Goal: Communication & Community: Share content

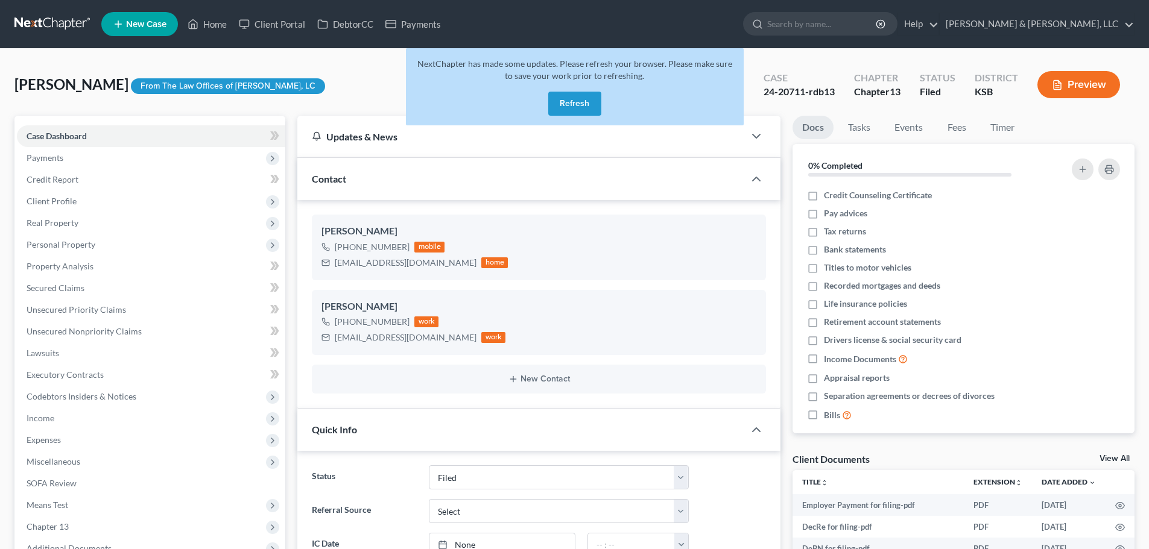
select select "6"
select select "0"
drag, startPoint x: 578, startPoint y: 103, endPoint x: 569, endPoint y: 102, distance: 9.7
click at [577, 103] on button "Refresh" at bounding box center [574, 104] width 53 height 24
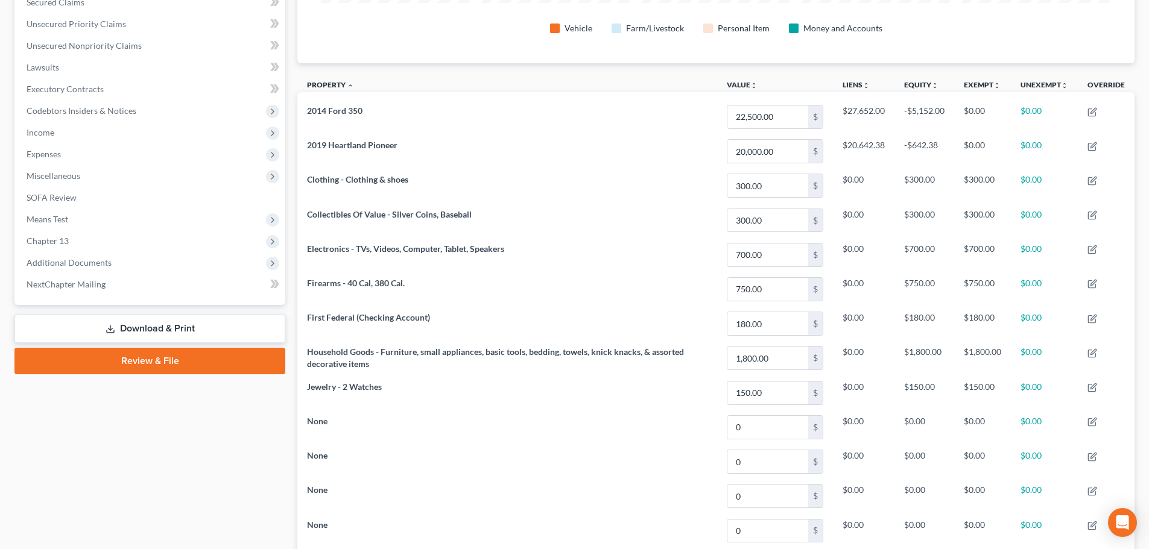
scroll to position [301, 0]
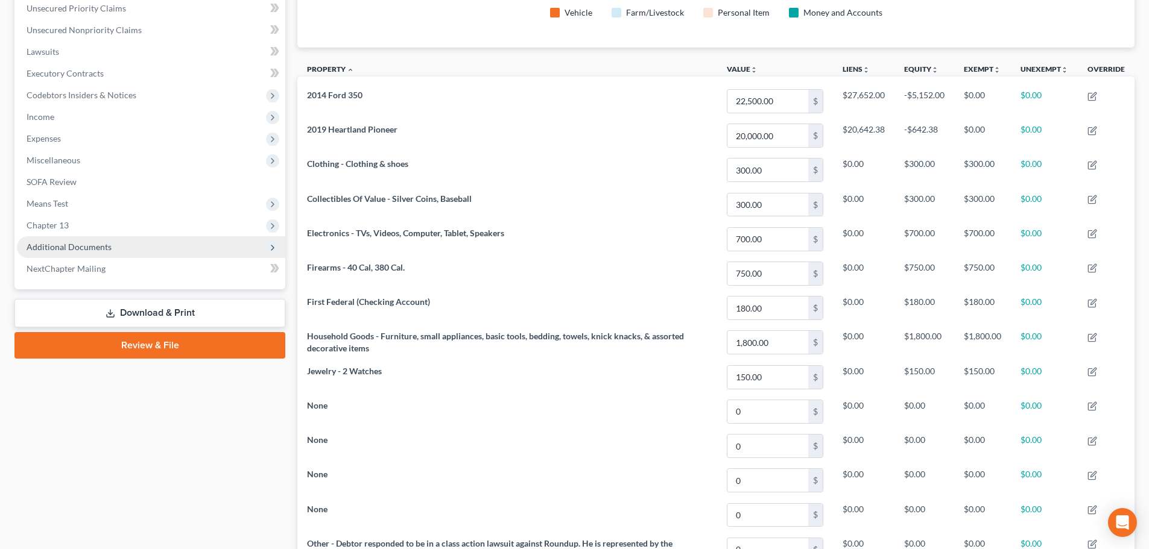
click at [77, 248] on span "Additional Documents" at bounding box center [69, 247] width 85 height 10
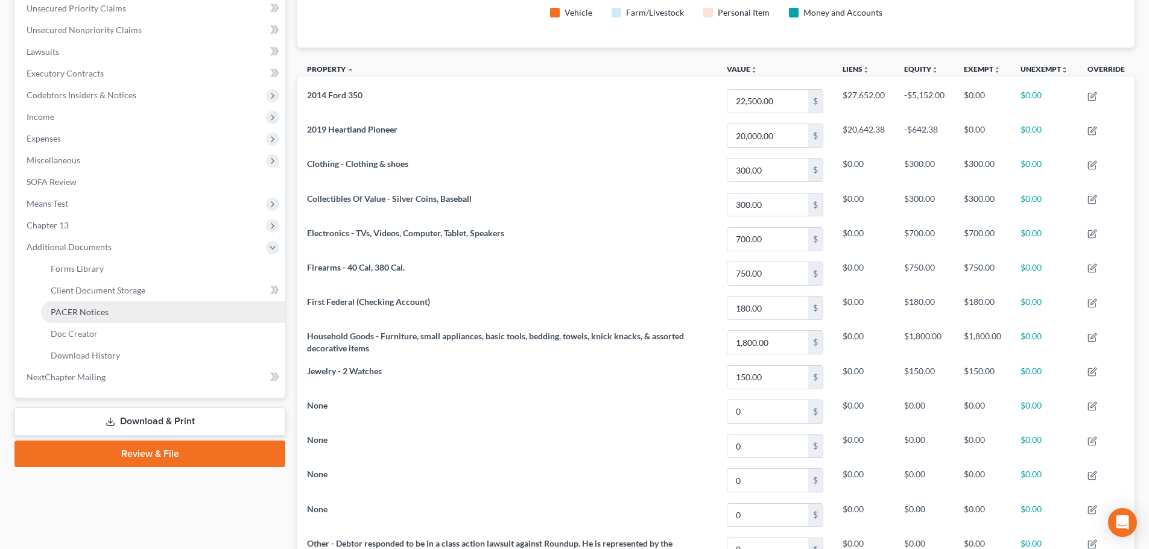
click at [92, 312] on span "PACER Notices" at bounding box center [80, 312] width 58 height 10
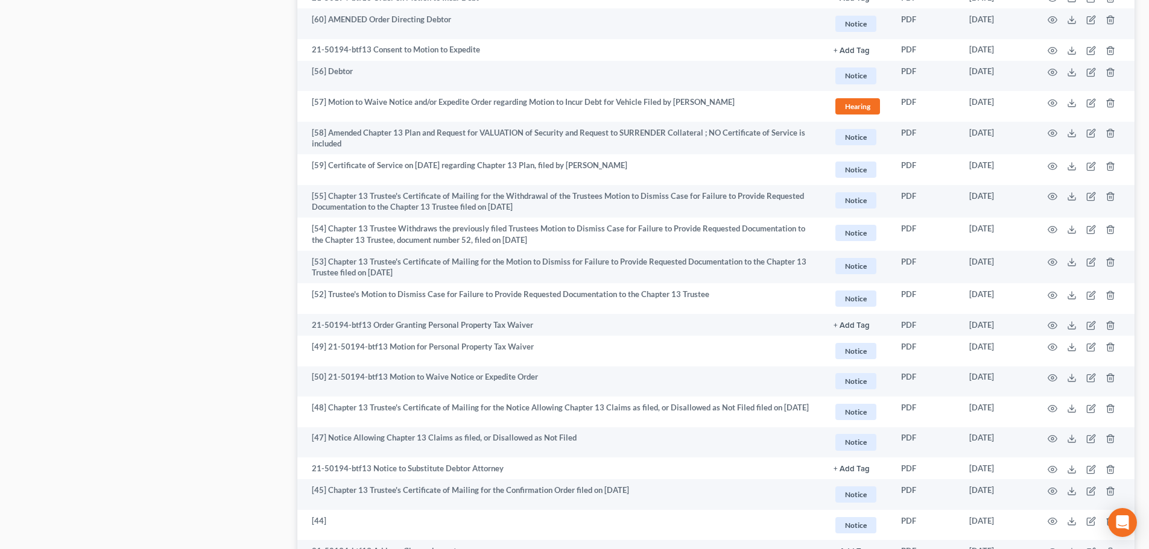
scroll to position [2007, 0]
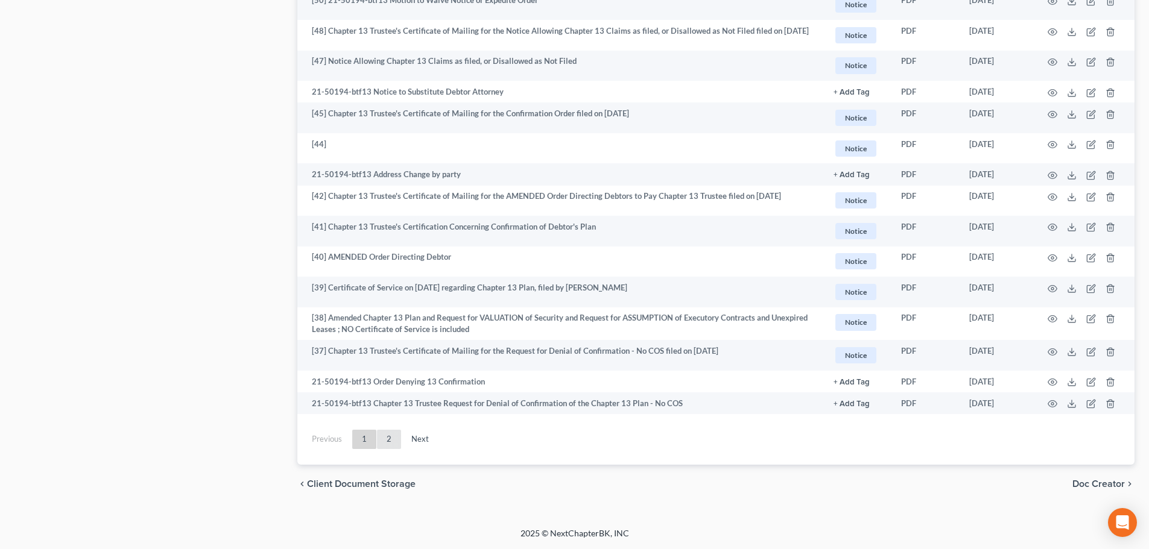
click at [391, 441] on link "2" at bounding box center [389, 439] width 24 height 19
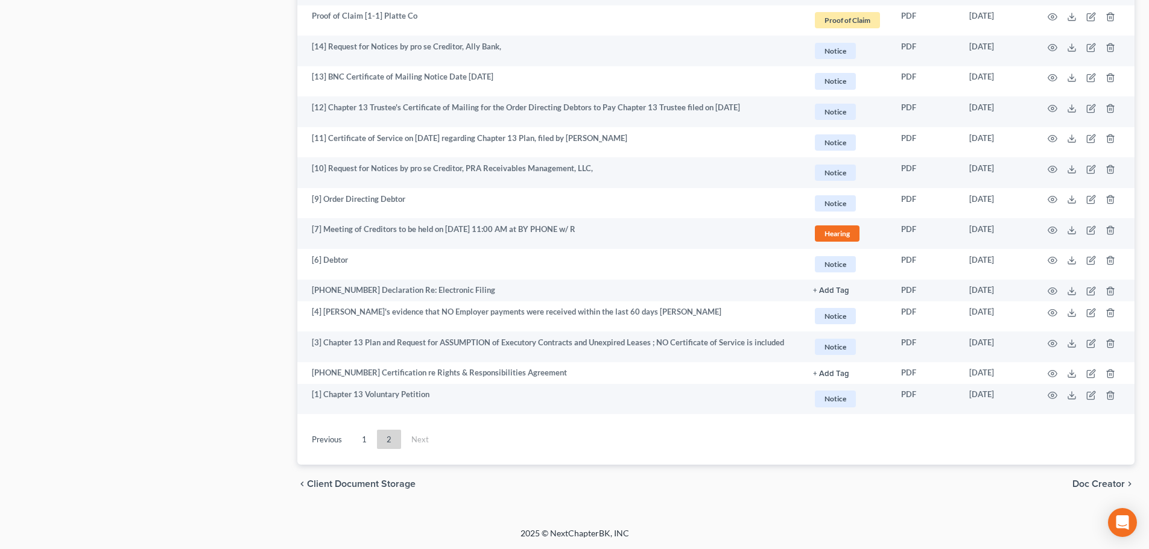
scroll to position [1459, 0]
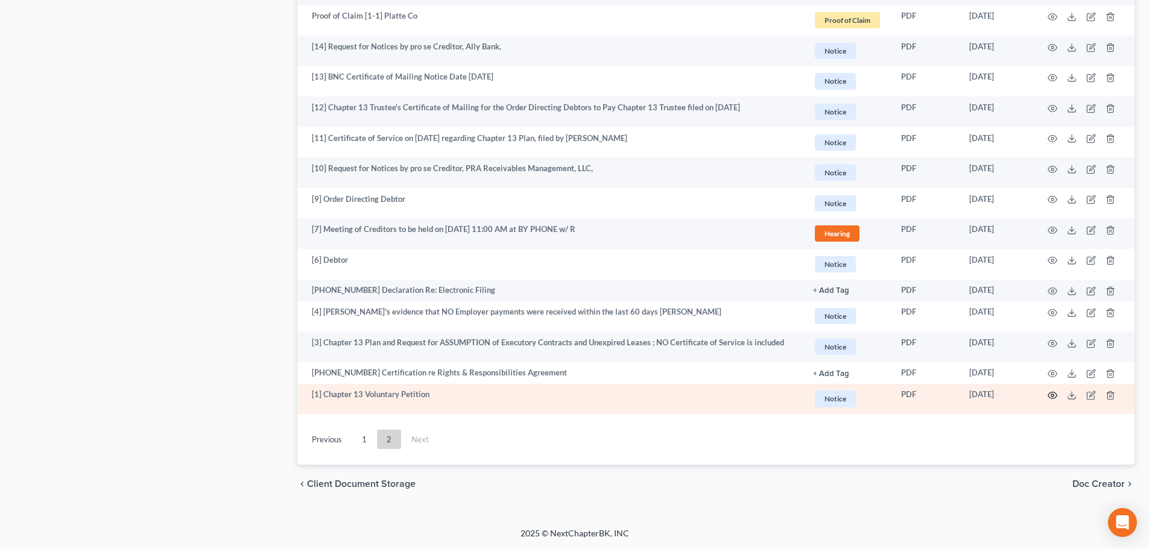
click at [1054, 394] on icon "button" at bounding box center [1052, 396] width 10 height 10
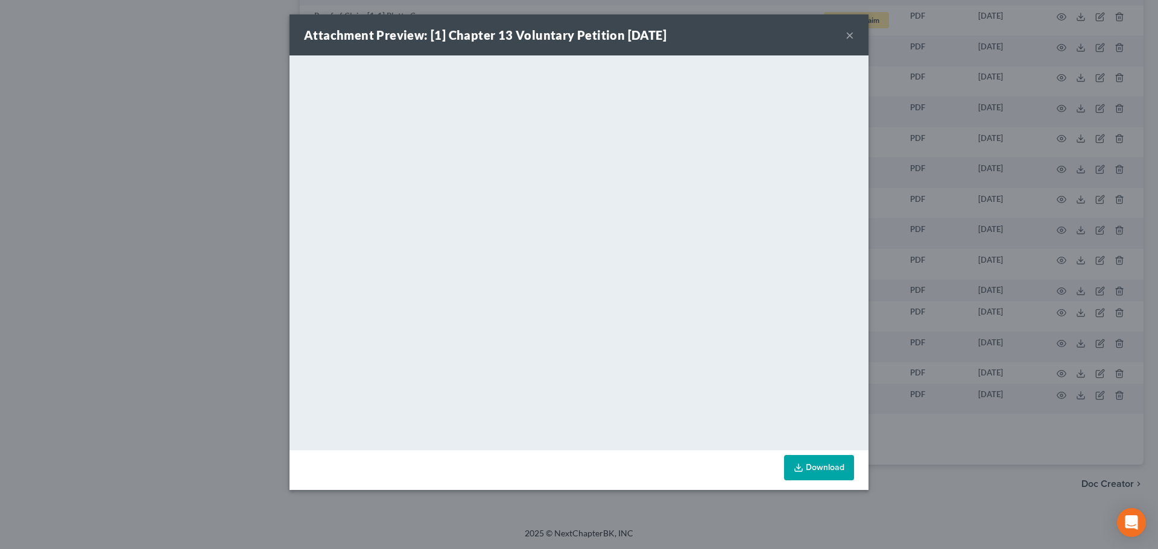
click at [848, 40] on button "×" at bounding box center [849, 35] width 8 height 14
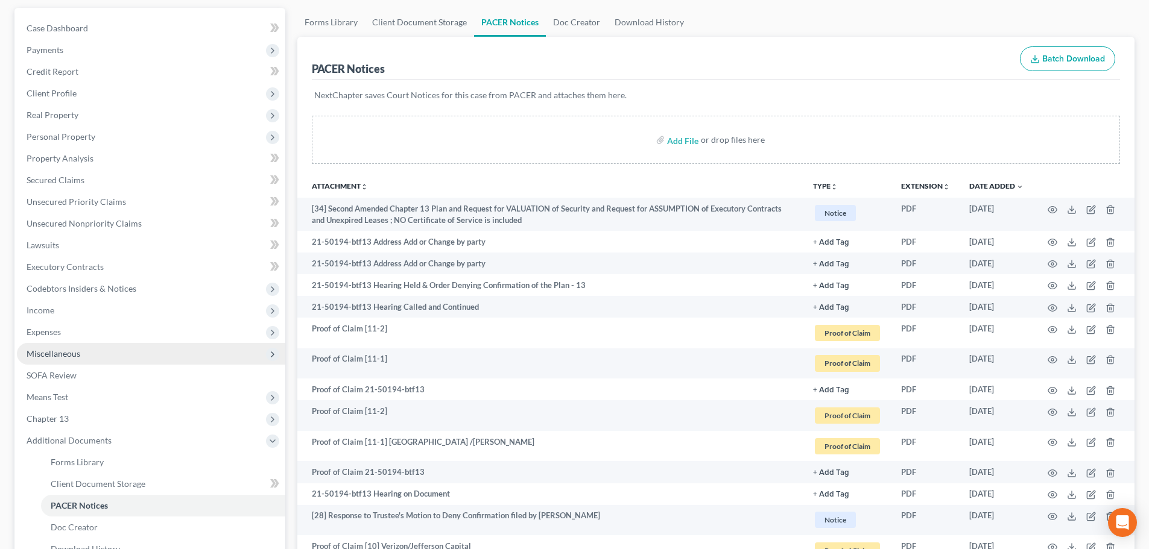
scroll to position [121, 0]
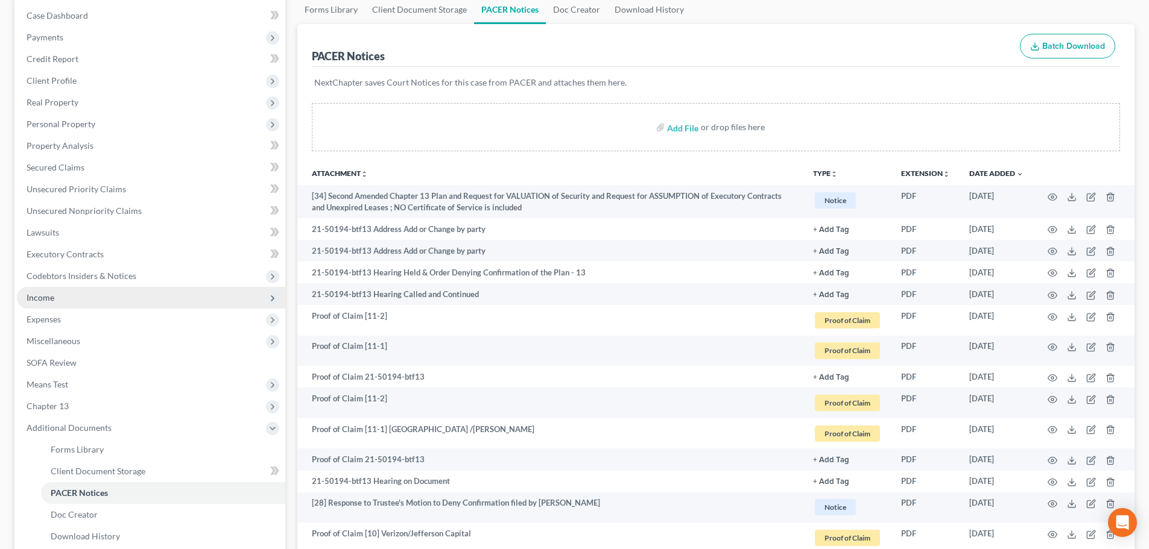
click at [75, 288] on span "Income" at bounding box center [151, 298] width 268 height 22
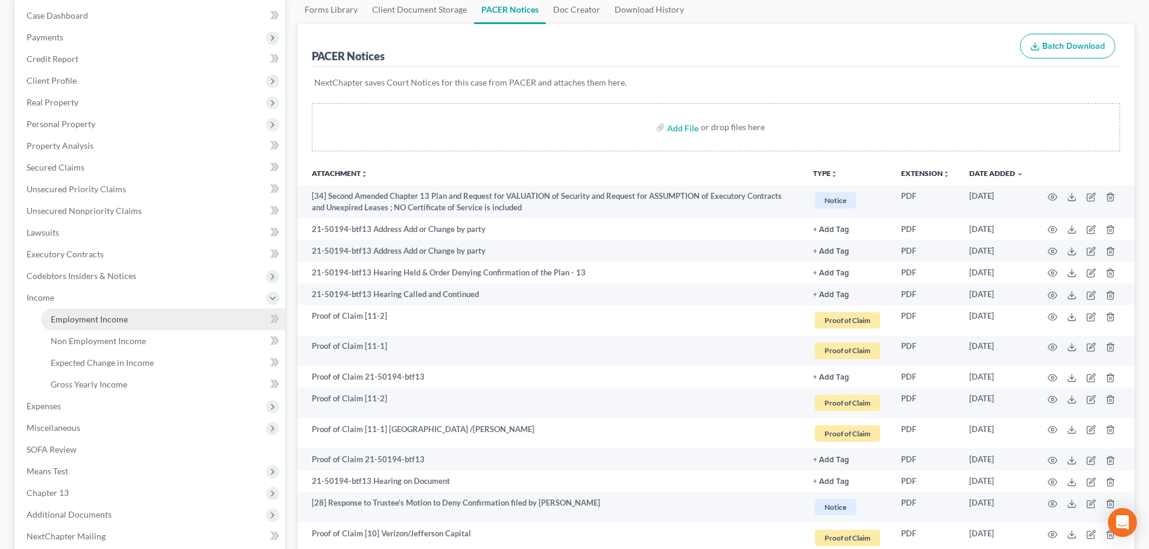
click at [98, 313] on link "Employment Income" at bounding box center [163, 320] width 244 height 22
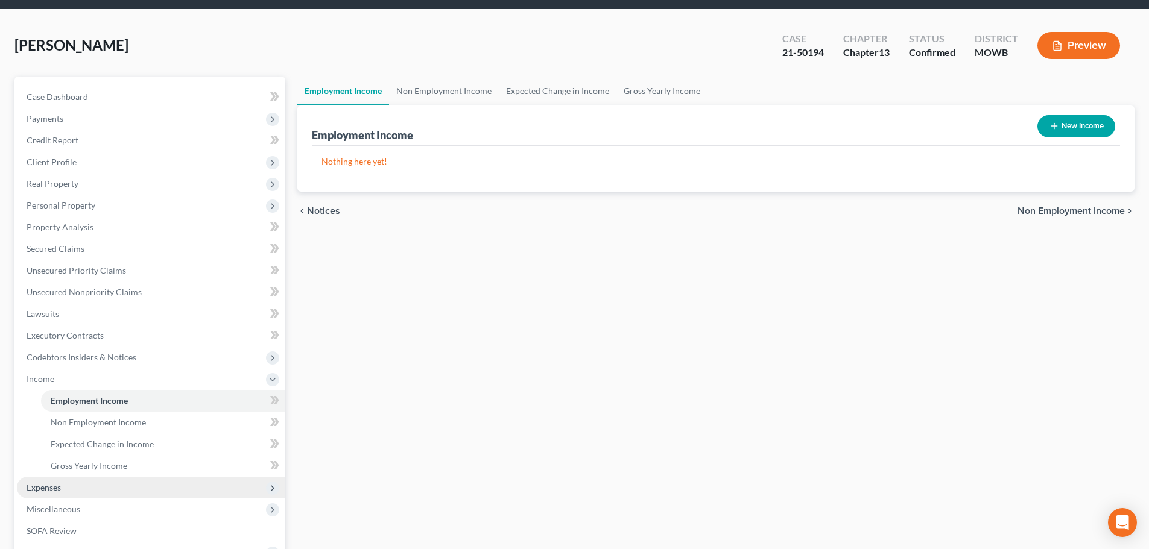
scroll to position [60, 0]
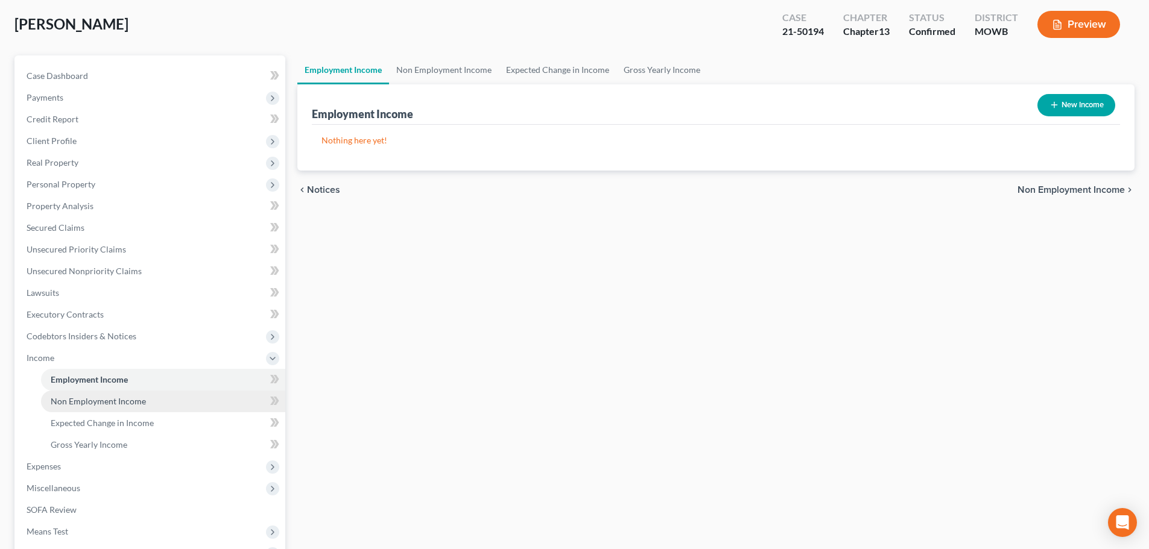
click at [96, 395] on link "Non Employment Income" at bounding box center [163, 402] width 244 height 22
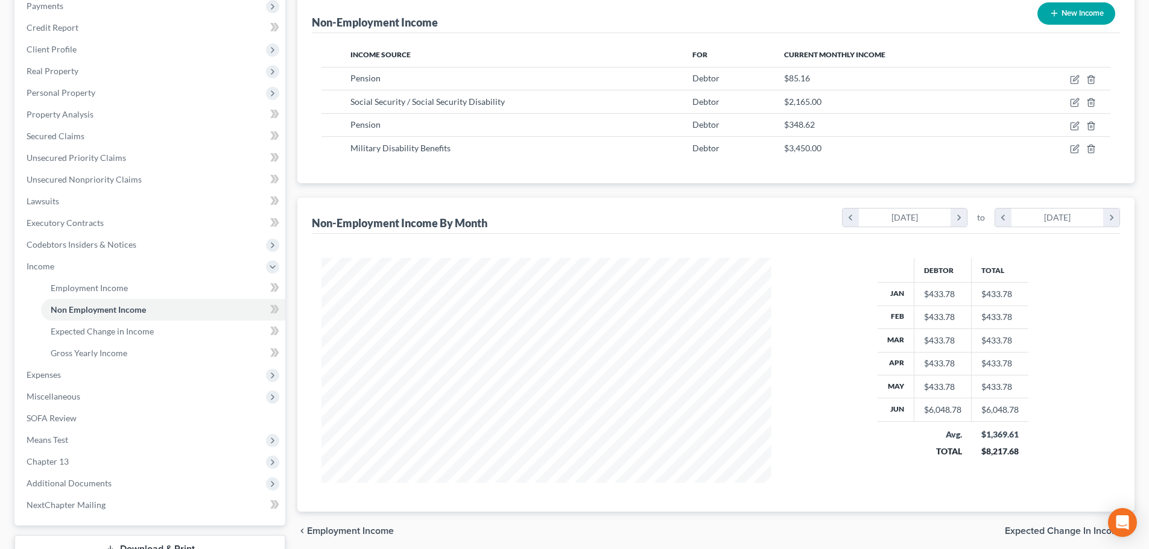
scroll to position [181, 0]
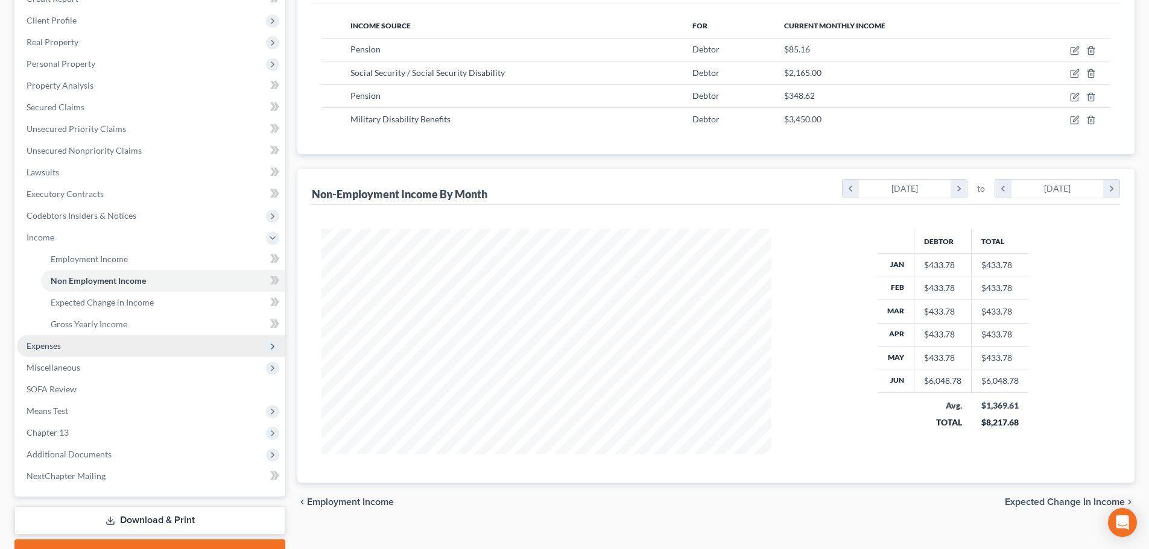
click at [44, 352] on span "Expenses" at bounding box center [151, 346] width 268 height 22
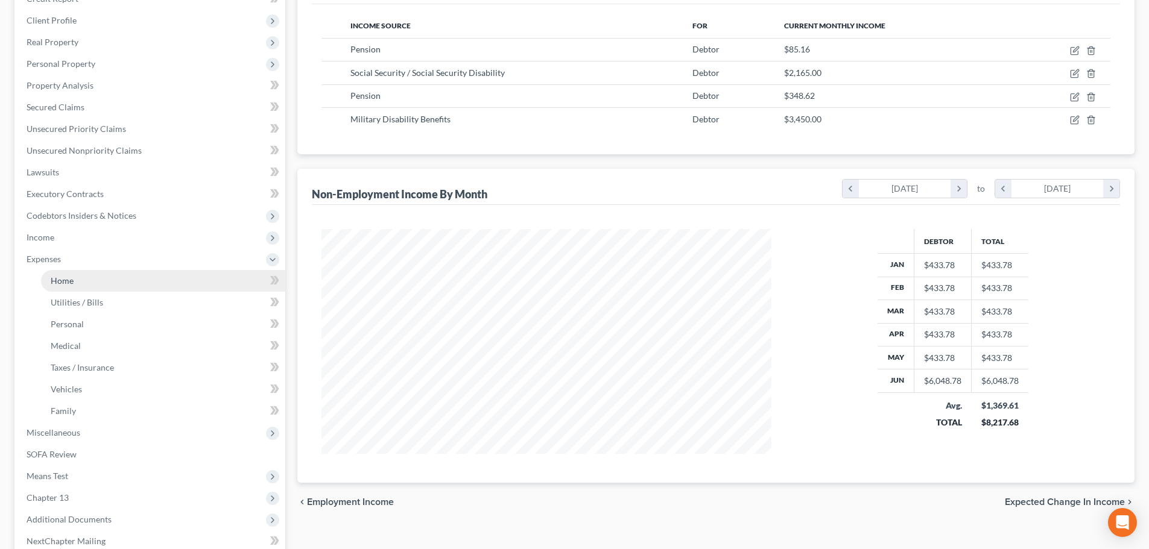
click at [63, 290] on link "Home" at bounding box center [163, 281] width 244 height 22
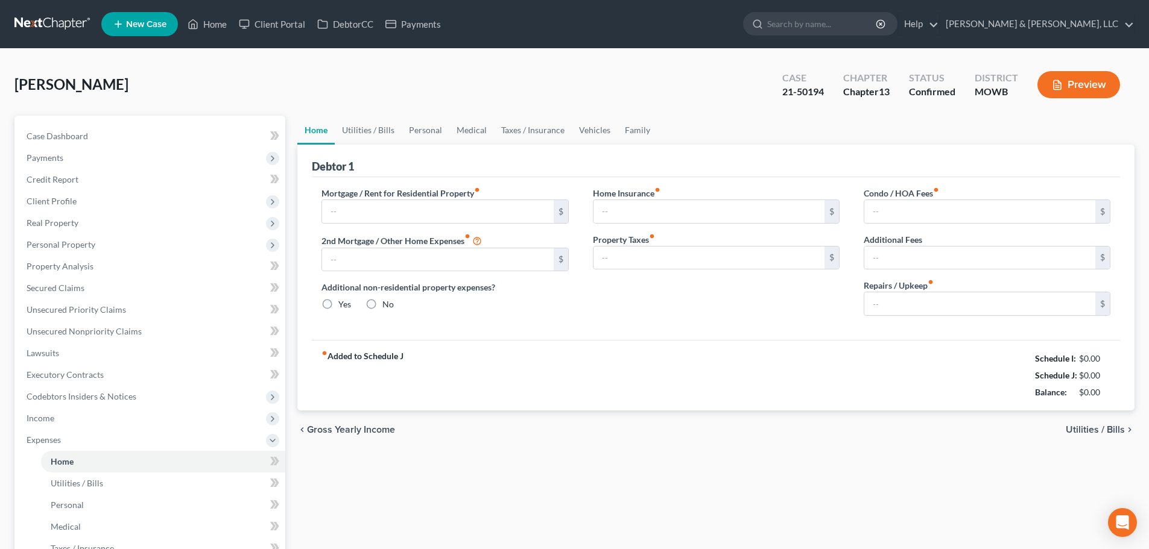
type input "750.00"
type input "0.00"
radio input "true"
type input "0.00"
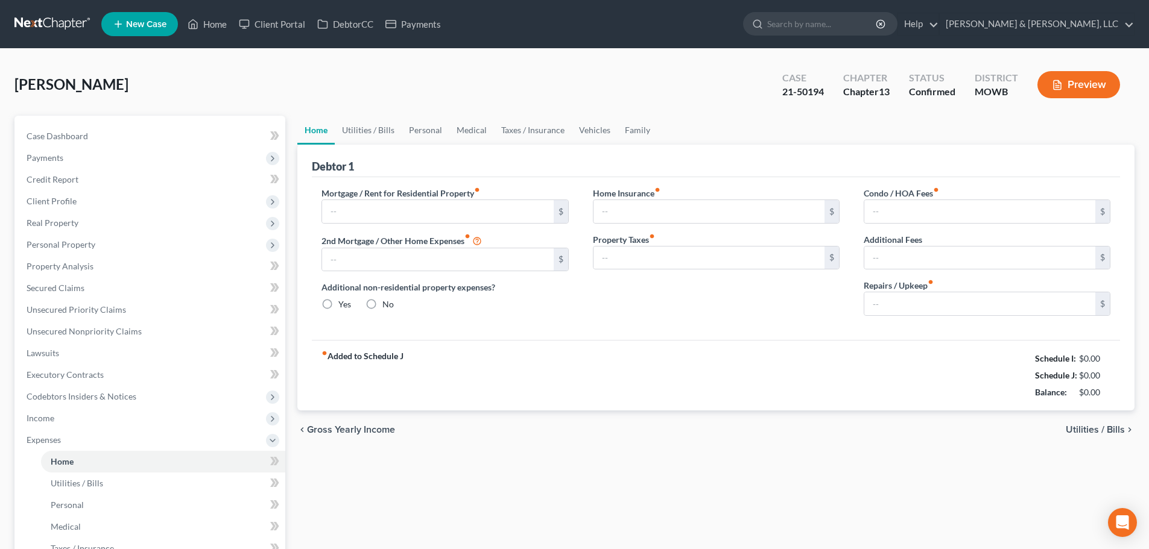
type input "0.00"
type input "125.00"
click at [232, 27] on link "Home" at bounding box center [206, 24] width 51 height 22
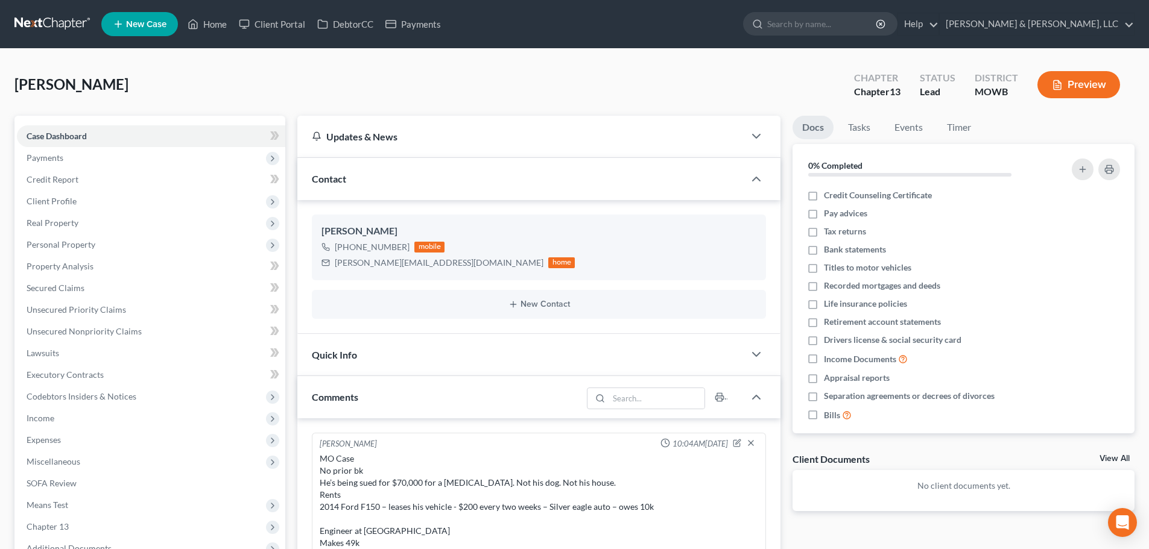
scroll to position [40, 0]
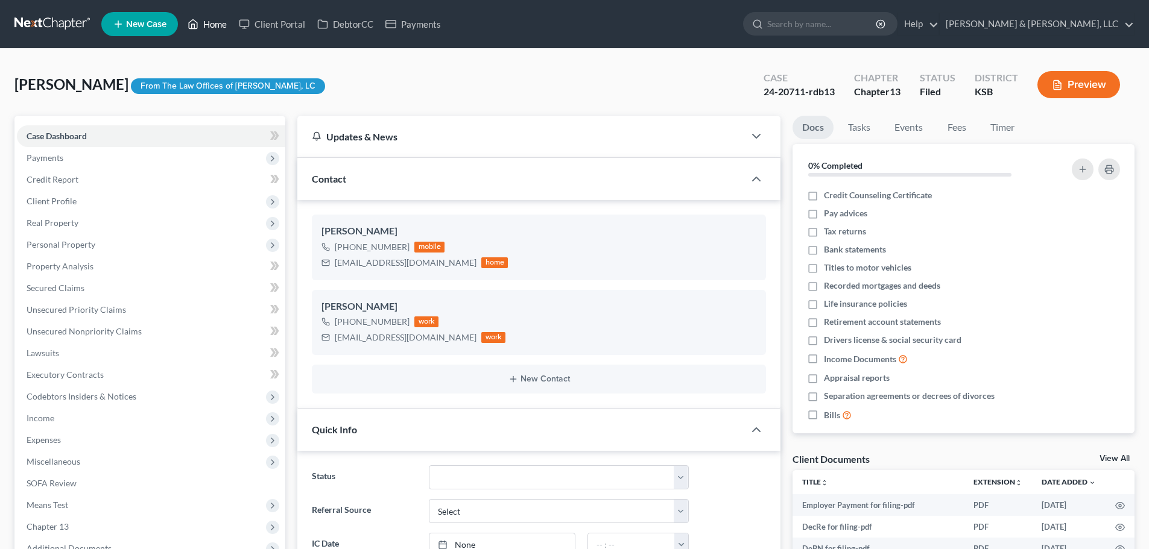
click at [209, 21] on link "Home" at bounding box center [206, 24] width 51 height 22
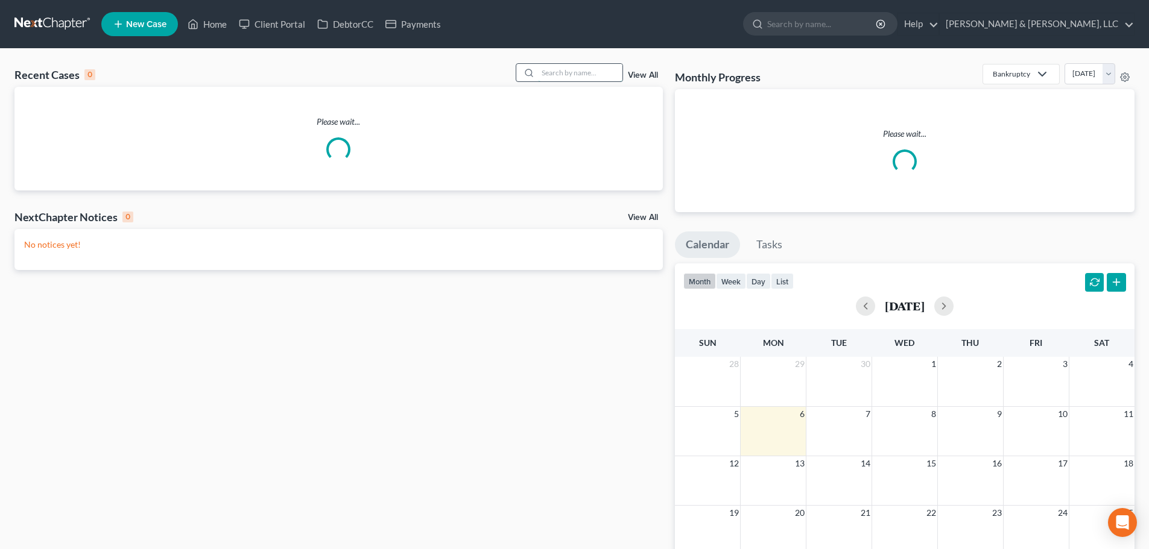
click at [543, 81] on input "search" at bounding box center [580, 72] width 84 height 17
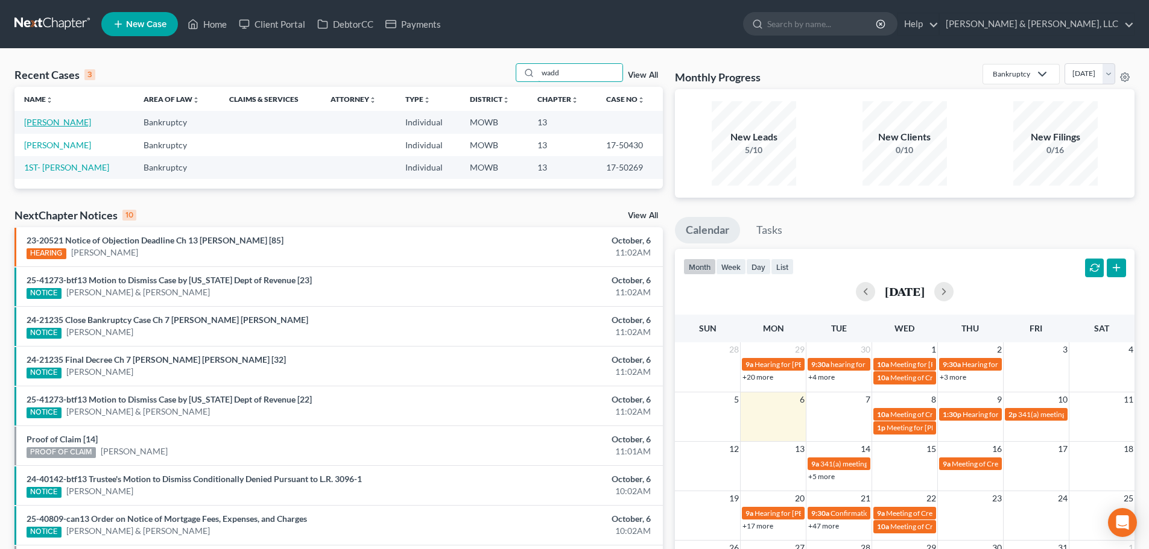
type input "wadd"
click at [75, 118] on link "[PERSON_NAME]" at bounding box center [57, 122] width 67 height 10
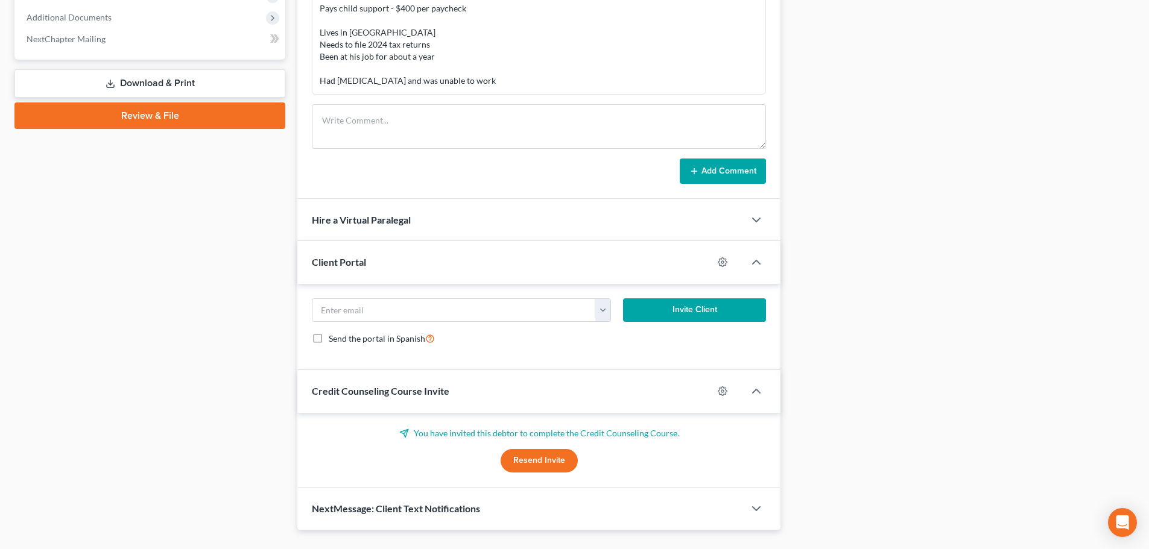
scroll to position [543, 0]
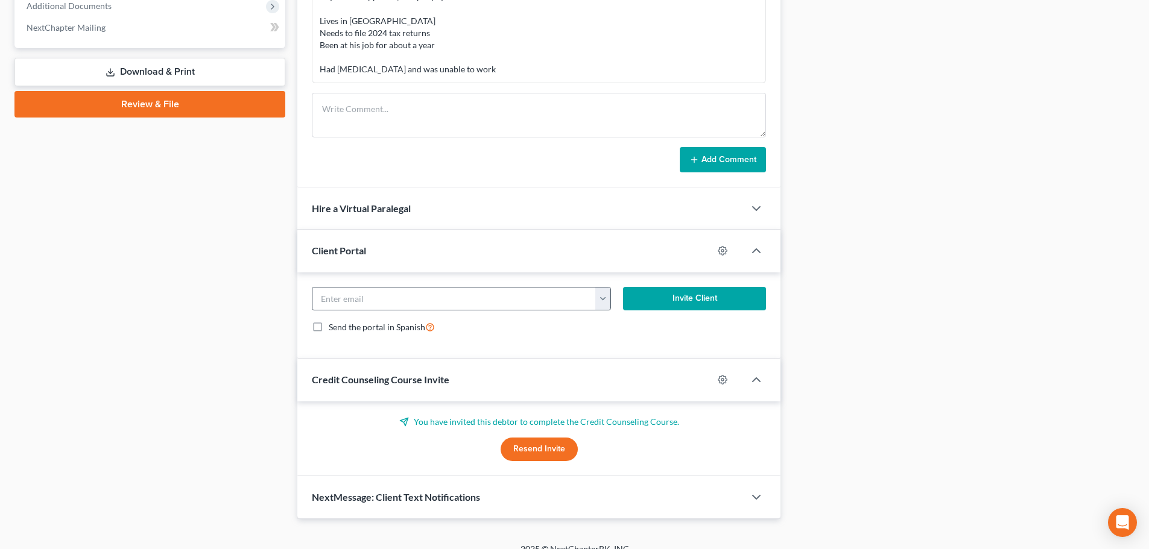
click at [607, 300] on button "button" at bounding box center [602, 299] width 15 height 23
click at [624, 330] on link "[PERSON_NAME][EMAIL_ADDRESS][DOMAIN_NAME]" at bounding box center [711, 325] width 232 height 21
type input "[PERSON_NAME][EMAIL_ADDRESS][DOMAIN_NAME]"
click at [659, 309] on button "Invite Client" at bounding box center [695, 299] width 144 height 24
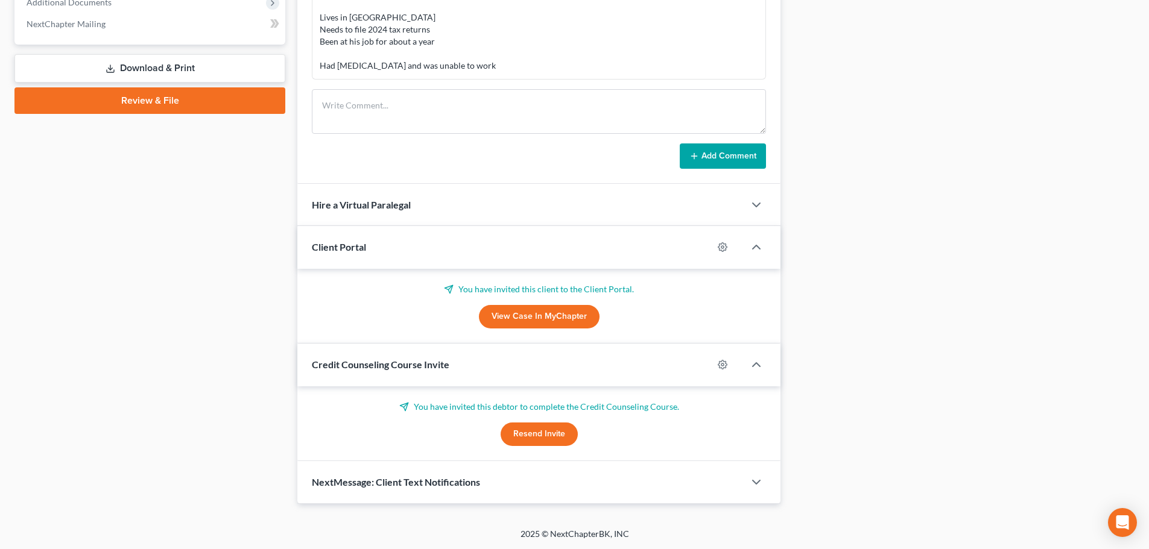
scroll to position [547, 0]
click at [544, 435] on button "Resend Invite" at bounding box center [538, 434] width 77 height 24
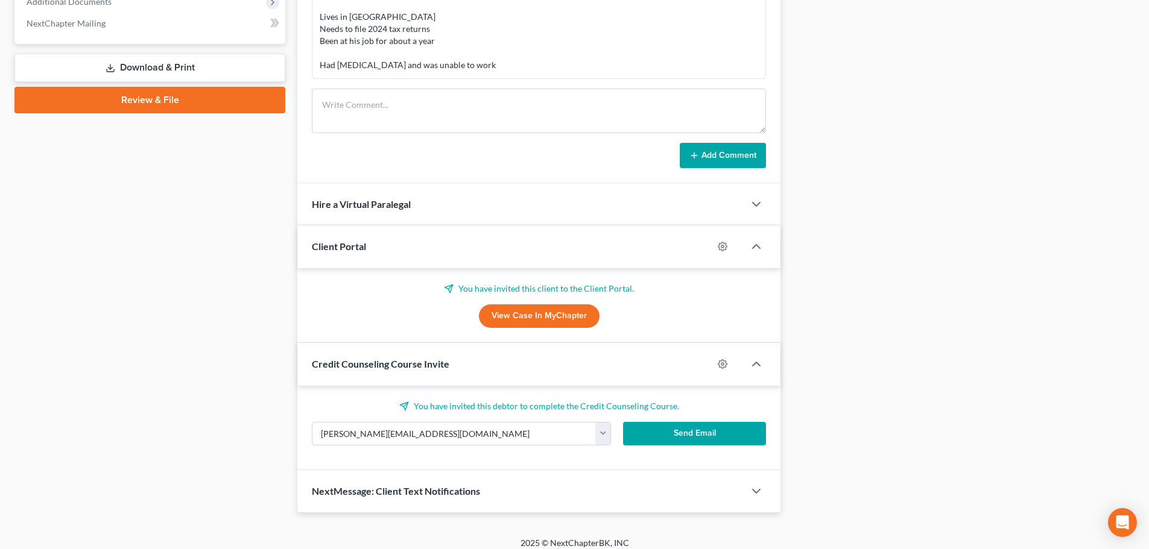
click at [659, 433] on button "Send Email" at bounding box center [695, 434] width 144 height 24
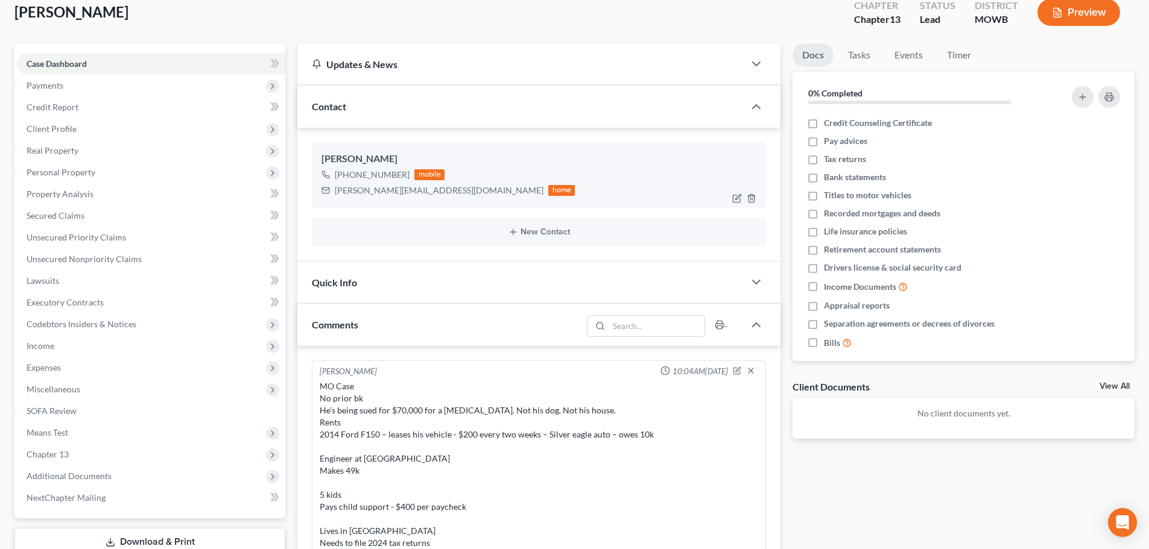
scroll to position [65, 0]
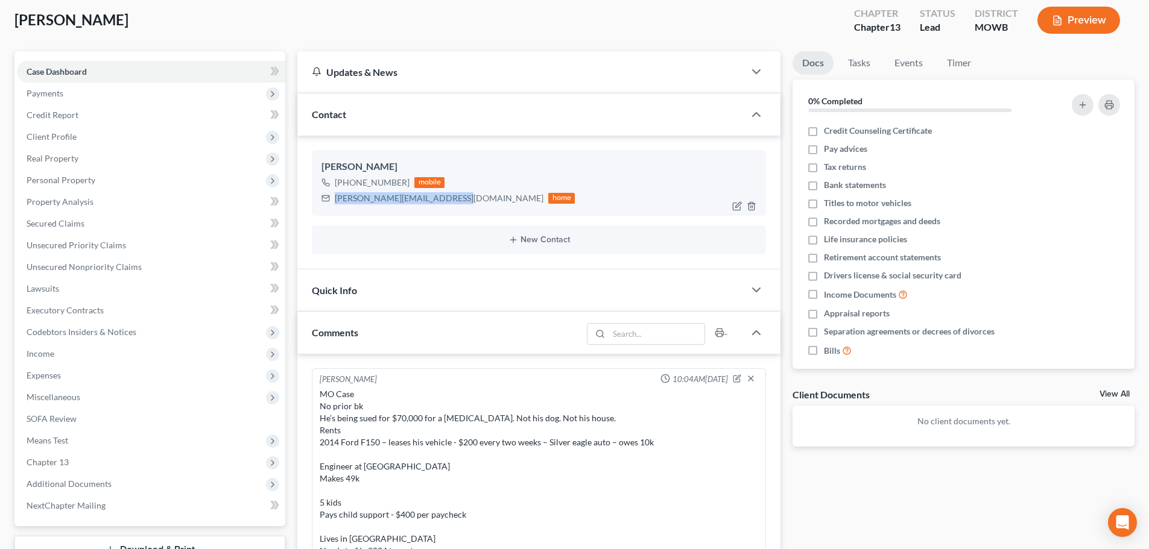
drag, startPoint x: 454, startPoint y: 201, endPoint x: 332, endPoint y: 204, distance: 122.4
click at [332, 204] on div "waddell.donovan68@icloud.com home" at bounding box center [447, 199] width 253 height 16
copy div "[PERSON_NAME][EMAIL_ADDRESS][DOMAIN_NAME]"
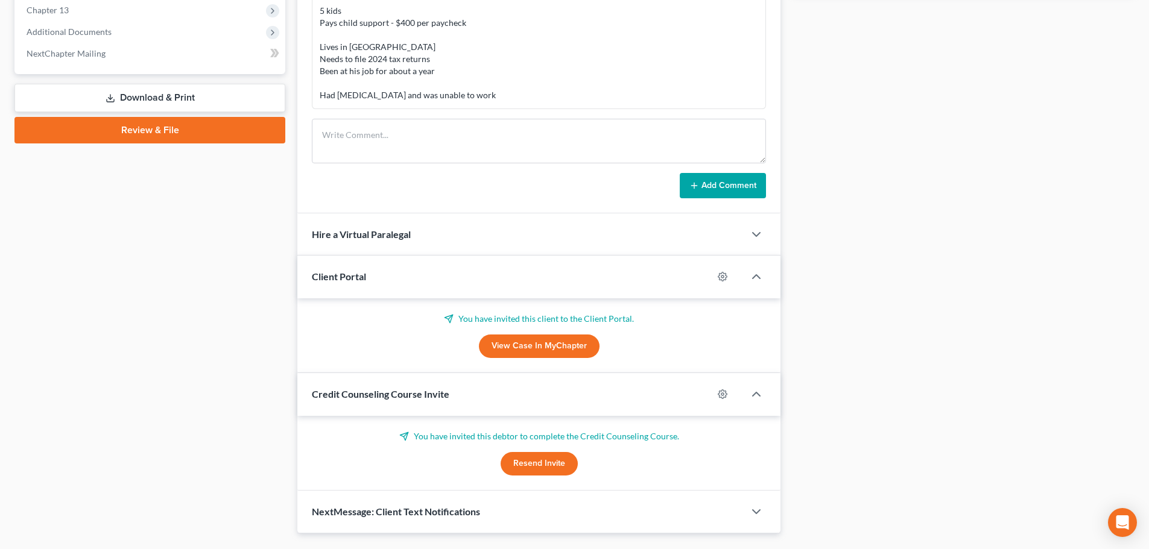
scroll to position [547, 0]
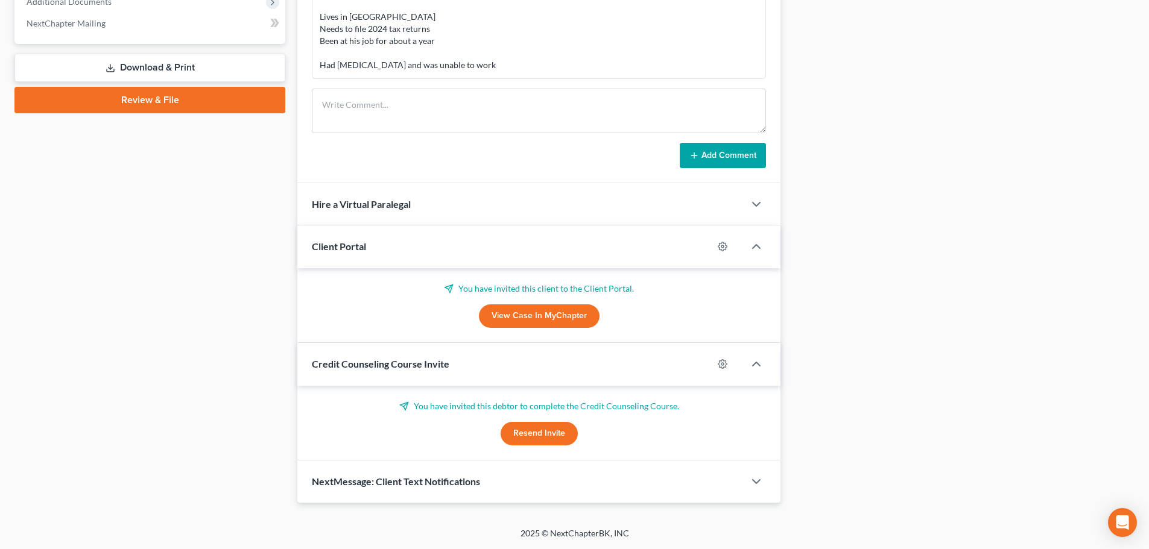
click at [375, 484] on span "NextMessage: Client Text Notifications" at bounding box center [396, 481] width 168 height 11
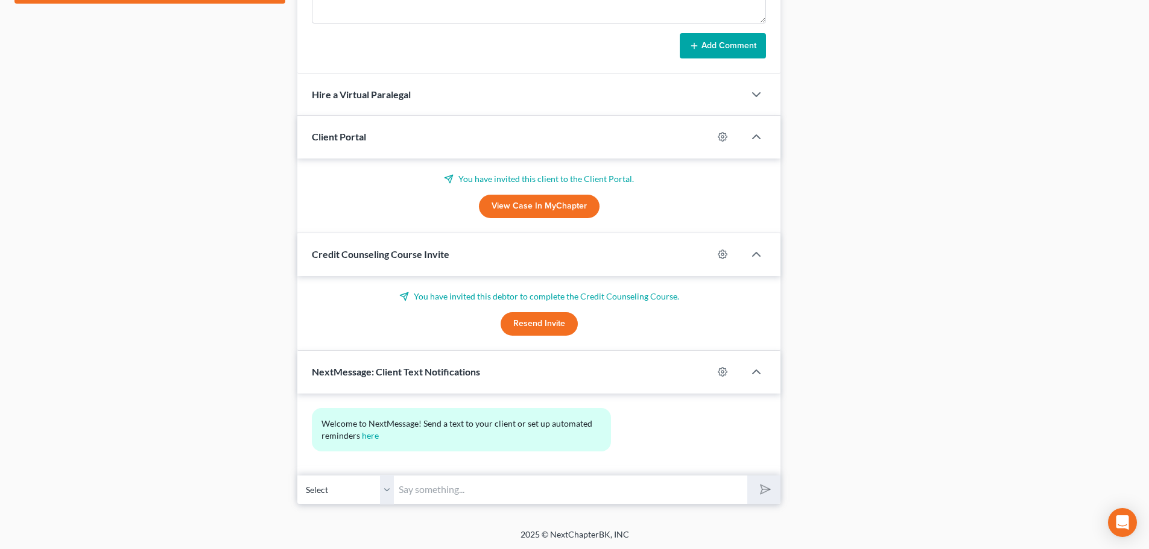
scroll to position [658, 0]
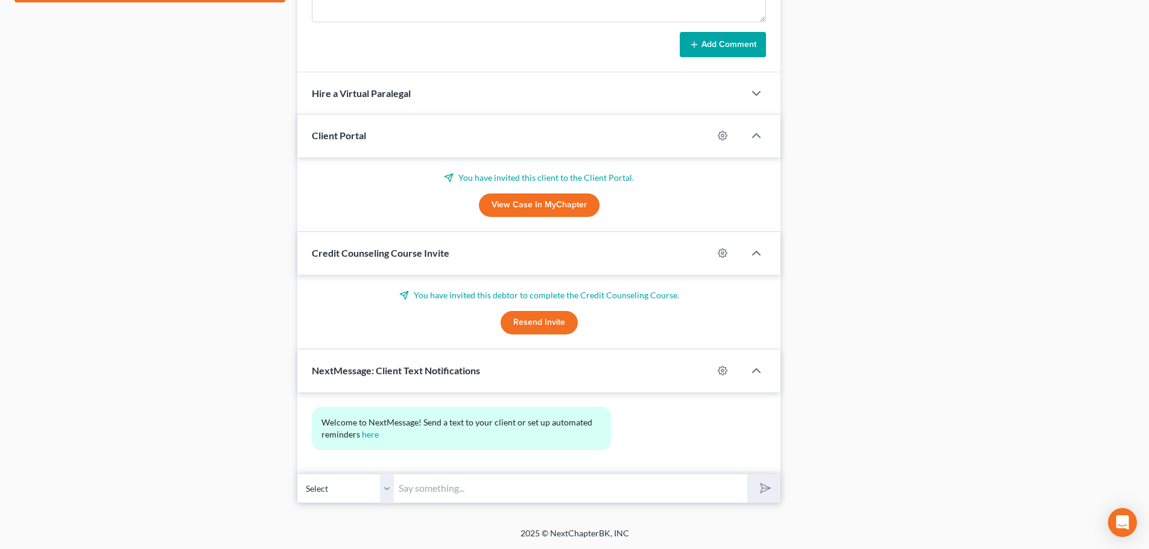
click at [474, 487] on input "text" at bounding box center [570, 489] width 353 height 30
paste input "[PERSON_NAME][EMAIL_ADDRESS][DOMAIN_NAME]"
type input "[PERSON_NAME][EMAIL_ADDRESS][DOMAIN_NAME]"
click at [774, 490] on button "submit" at bounding box center [763, 489] width 33 height 28
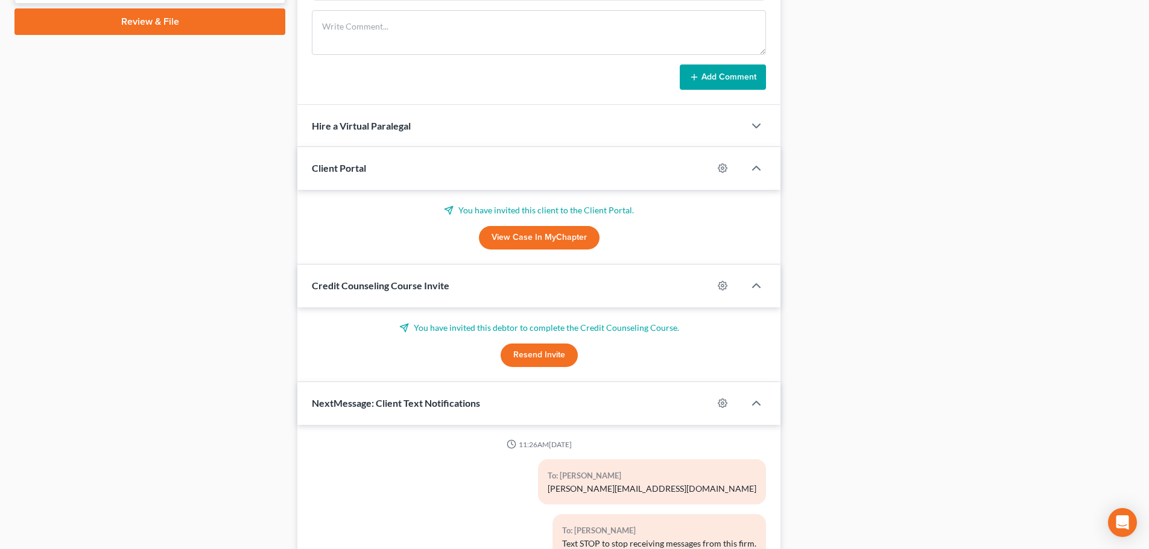
scroll to position [734, 0]
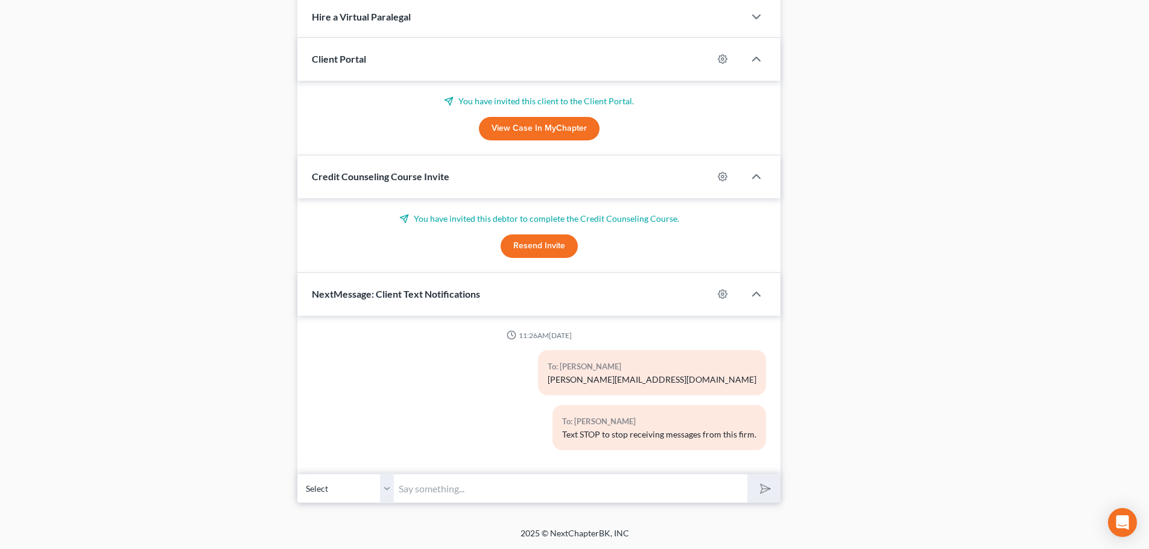
click at [424, 494] on input "text" at bounding box center [570, 489] width 353 height 30
type input "[DOMAIN_NAME]"
click at [762, 487] on polygon "submit" at bounding box center [762, 489] width 14 height 14
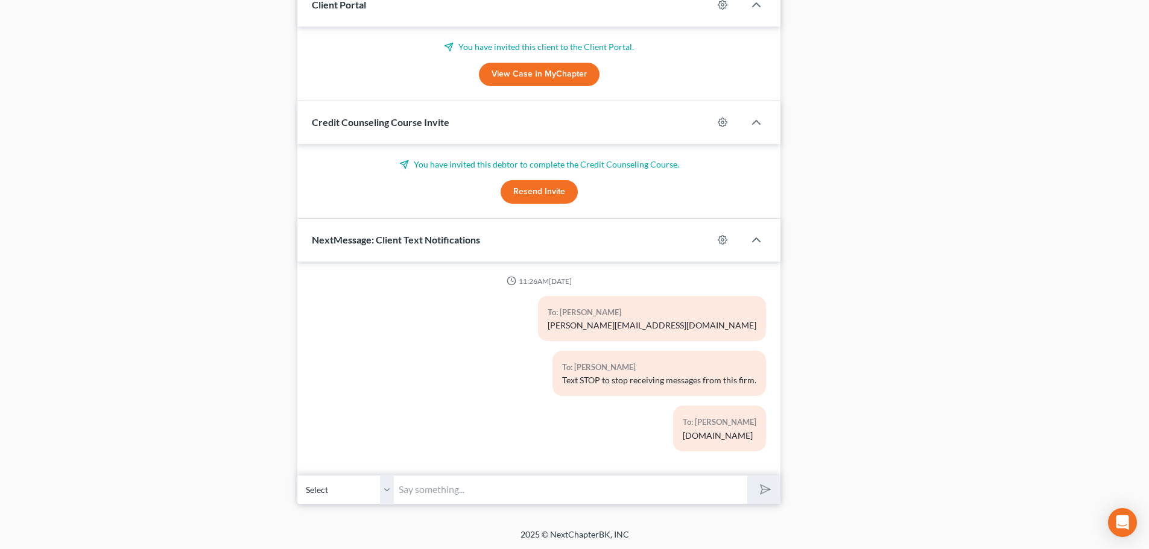
scroll to position [790, 0]
click at [418, 493] on input "text" at bounding box center [570, 489] width 353 height 30
type input "[STREET_ADDRESS][PERSON_NAME] [STREET_ADDRESS]"
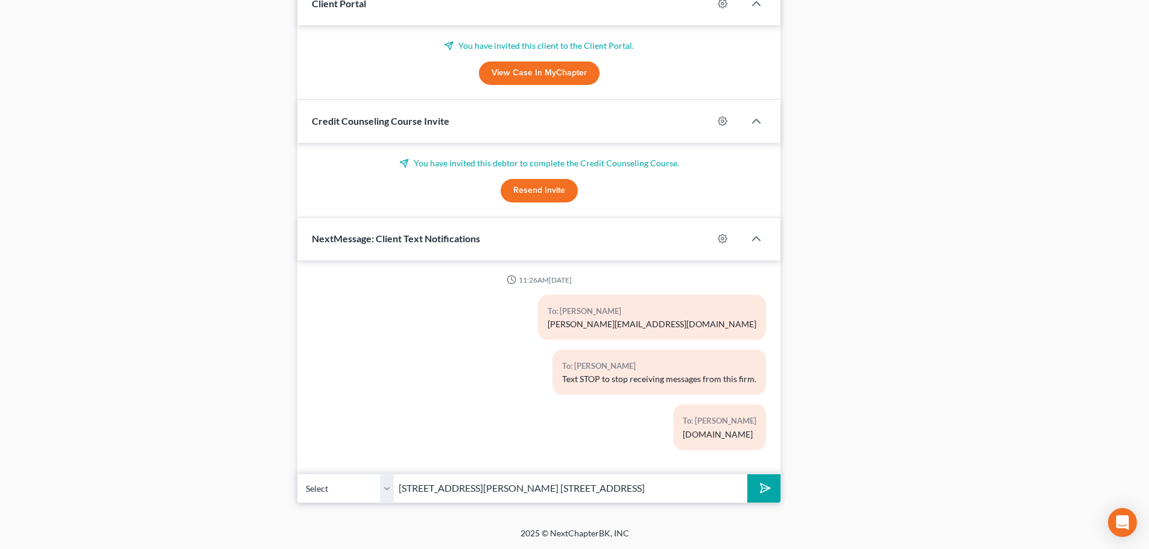
click at [774, 490] on button "submit" at bounding box center [763, 489] width 33 height 28
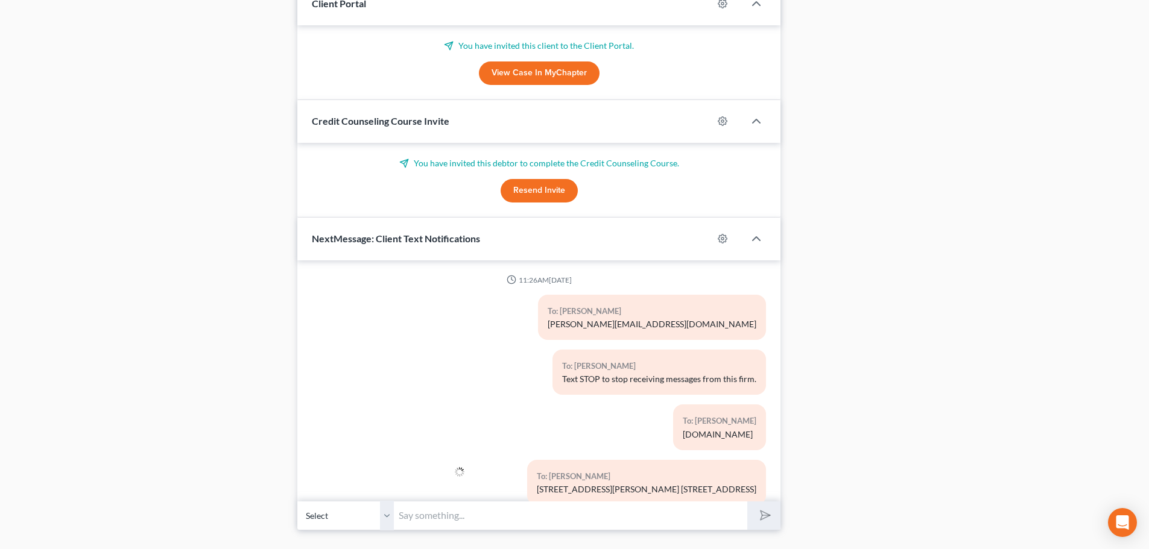
scroll to position [28, 0]
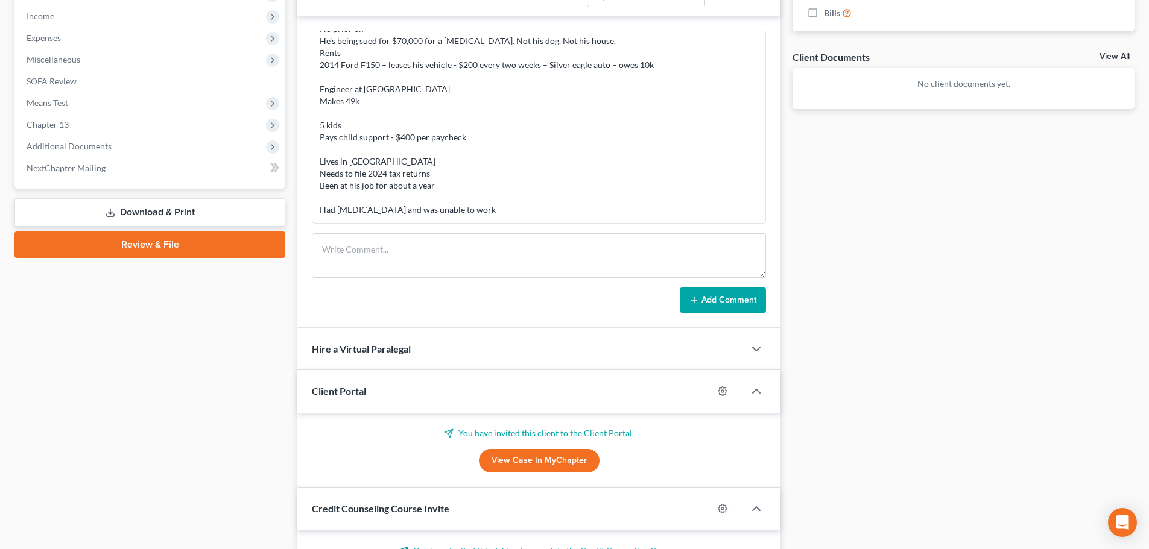
scroll to position [547, 0]
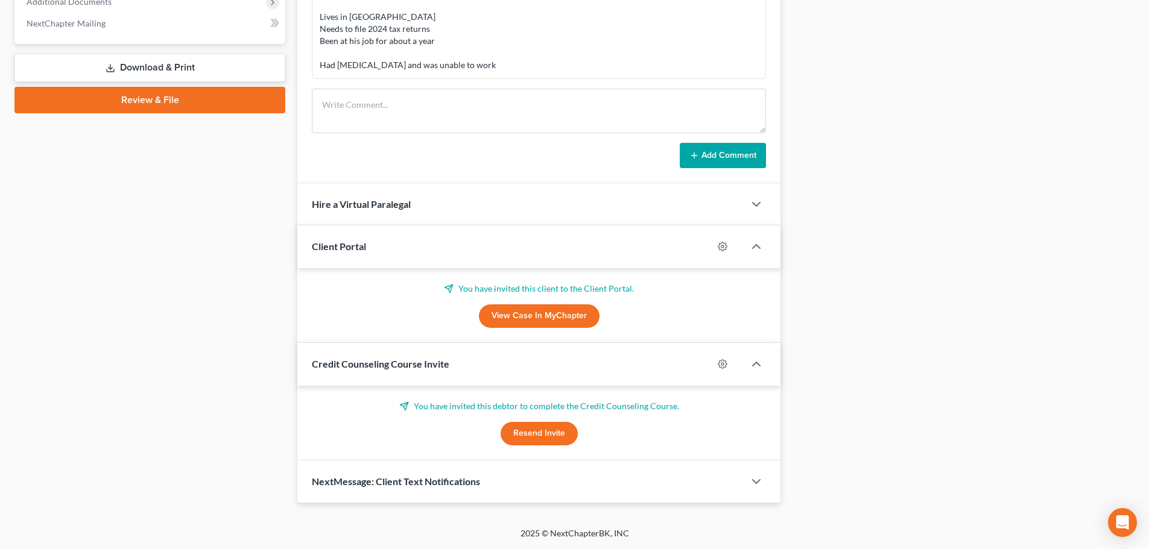
click at [352, 476] on span "NextMessage: Client Text Notifications" at bounding box center [396, 481] width 168 height 11
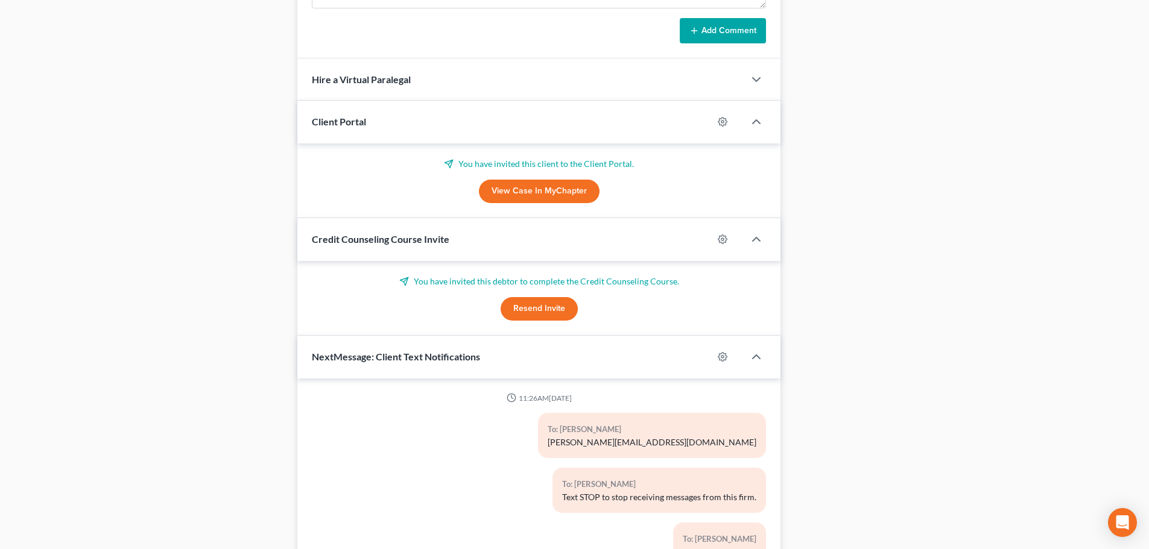
scroll to position [817, 0]
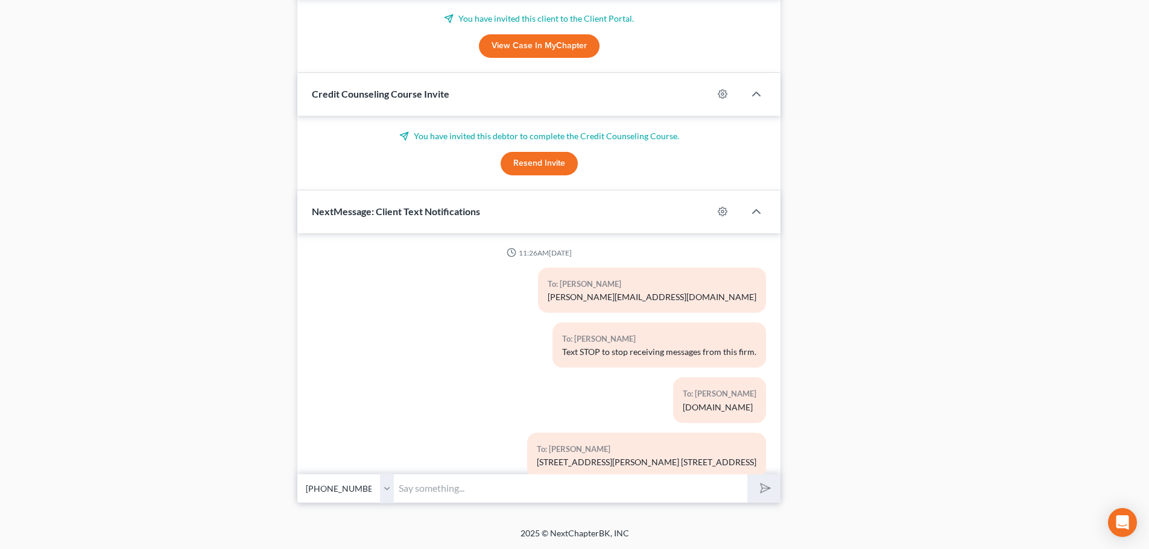
click at [465, 488] on input "text" at bounding box center [570, 489] width 353 height 30
type input "[EMAIL_ADDRESS][DOMAIN_NAME]"
click at [768, 488] on polygon "submit" at bounding box center [762, 488] width 14 height 14
